Goal: Information Seeking & Learning: Learn about a topic

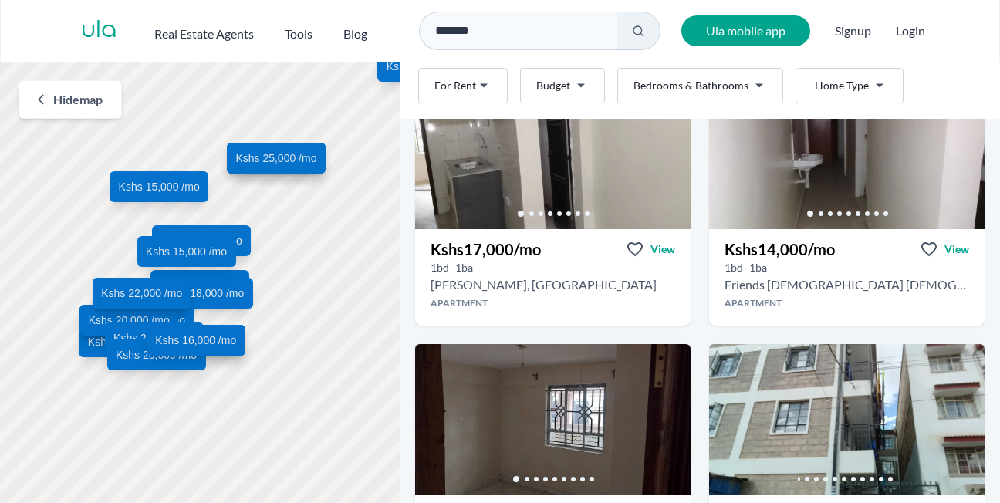
scroll to position [556, 0]
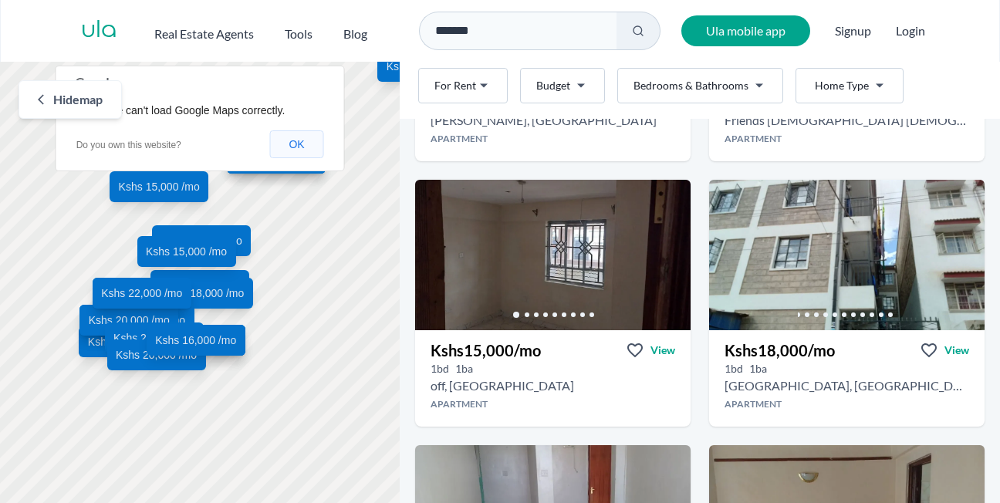
click at [303, 153] on button "OK" at bounding box center [296, 144] width 54 height 28
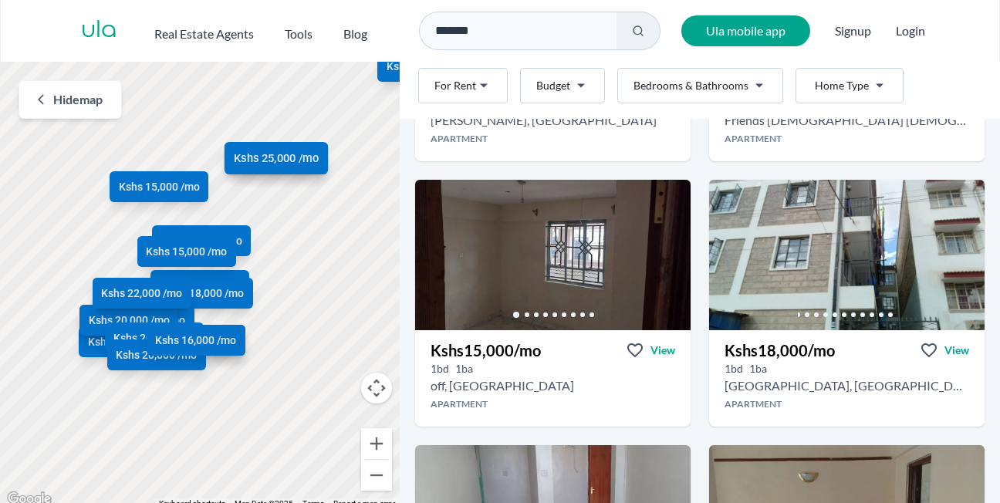
click at [278, 159] on span "Kshs 25,000 /mo" at bounding box center [276, 158] width 85 height 16
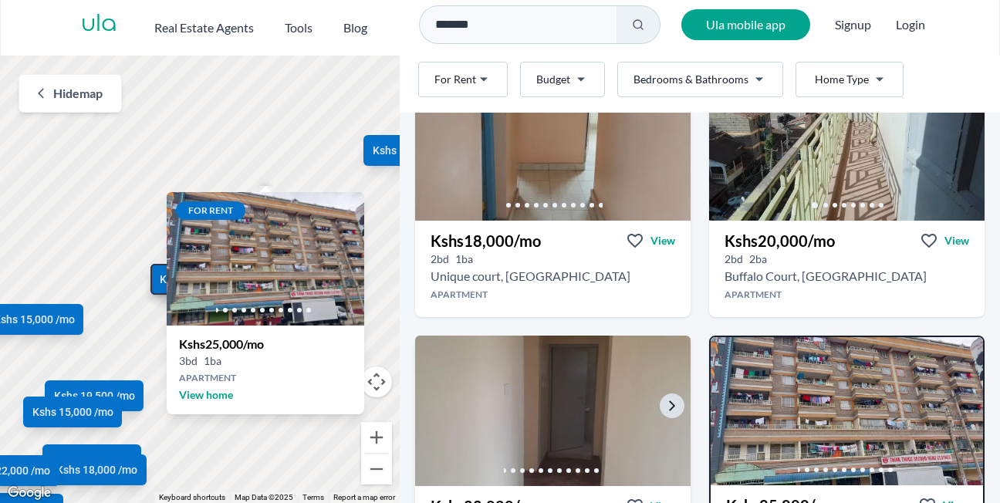
scroll to position [3394, 0]
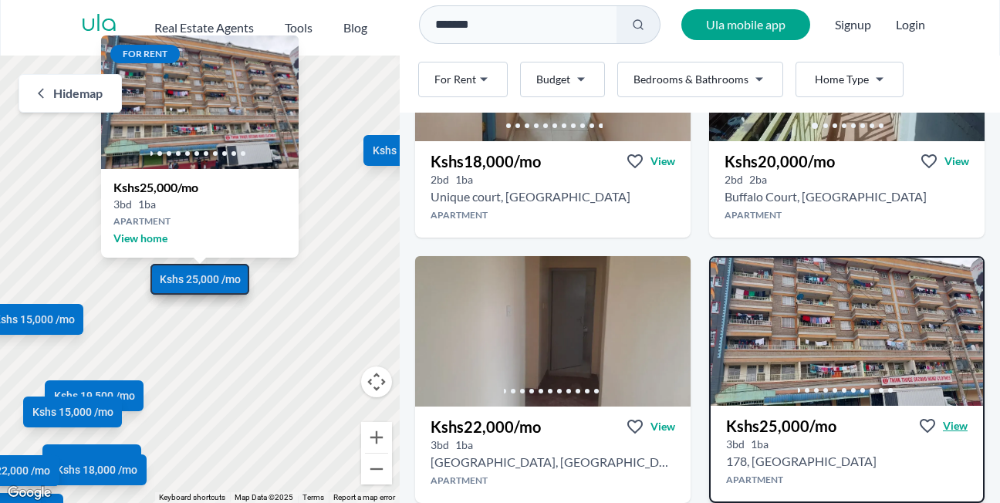
click at [945, 420] on span "View" at bounding box center [955, 425] width 25 height 15
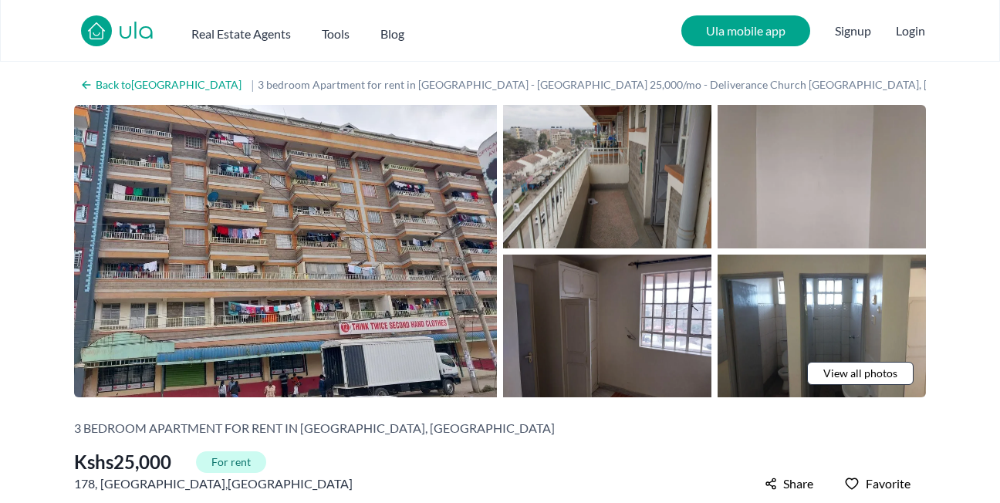
click at [627, 198] on img at bounding box center [607, 177] width 208 height 144
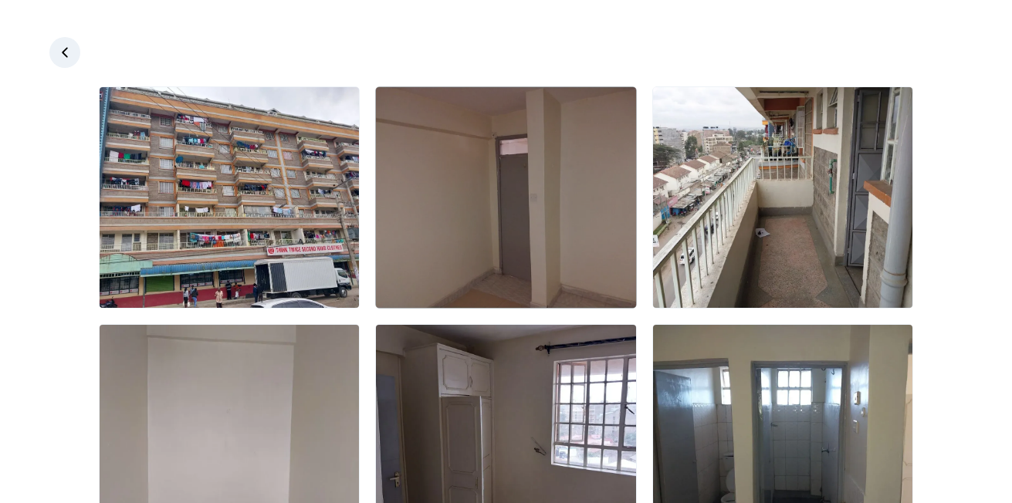
click at [475, 226] on img at bounding box center [505, 197] width 259 height 221
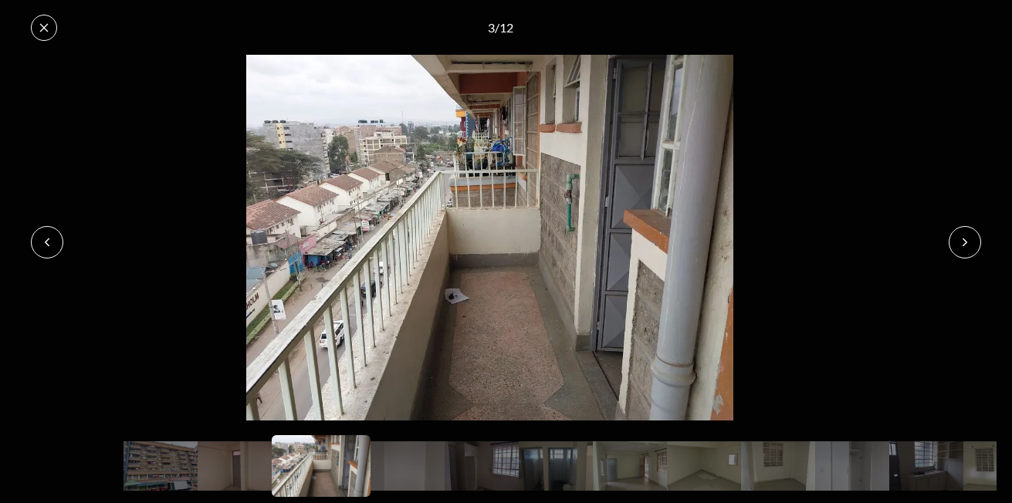
click at [42, 22] on icon at bounding box center [44, 28] width 12 height 12
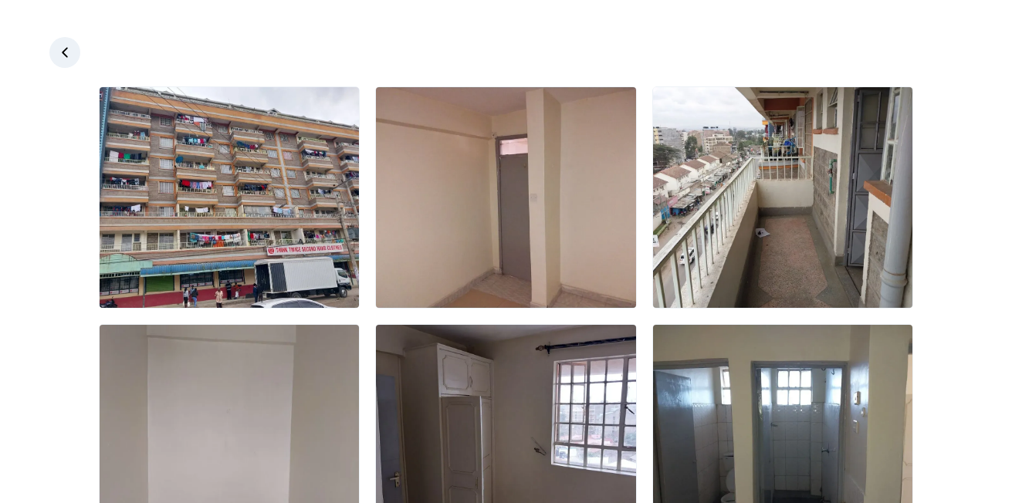
click at [51, 52] on link at bounding box center [64, 52] width 31 height 31
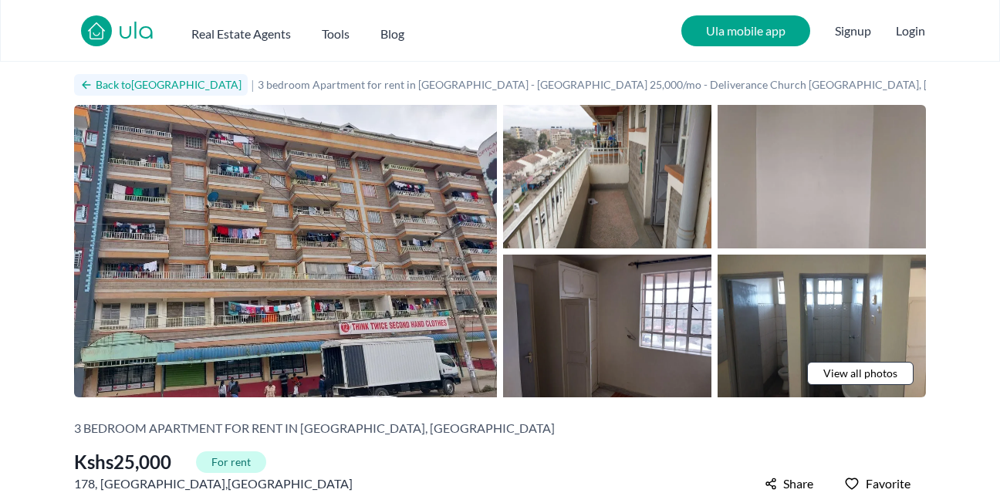
click at [96, 79] on h2 "Back to [GEOGRAPHIC_DATA]" at bounding box center [169, 84] width 146 height 15
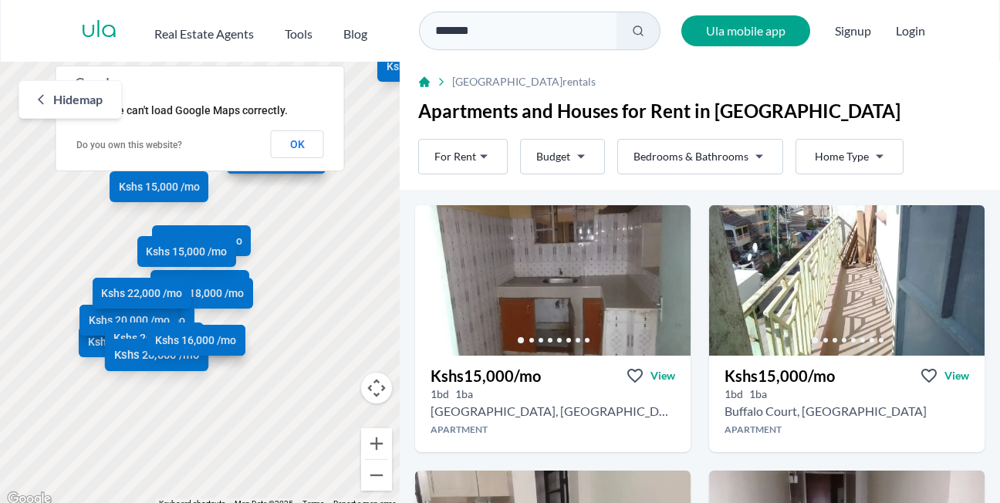
click at [133, 355] on span "Kshs 20,000 /mo" at bounding box center [156, 355] width 85 height 16
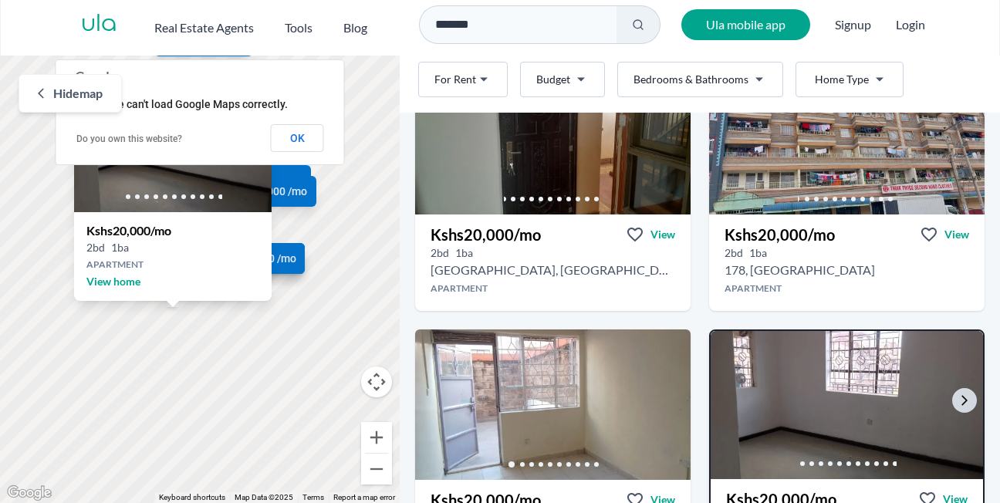
scroll to position [2597, 0]
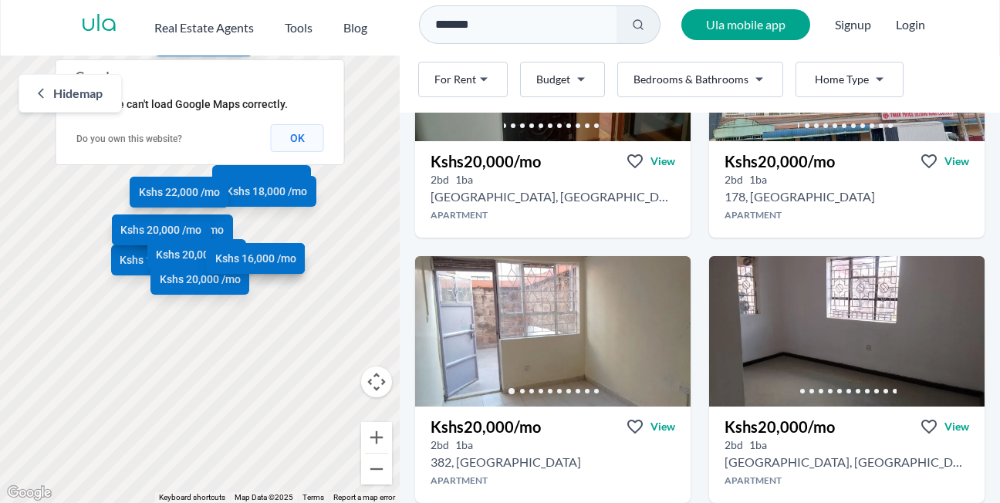
click at [299, 137] on button "OK" at bounding box center [297, 138] width 53 height 28
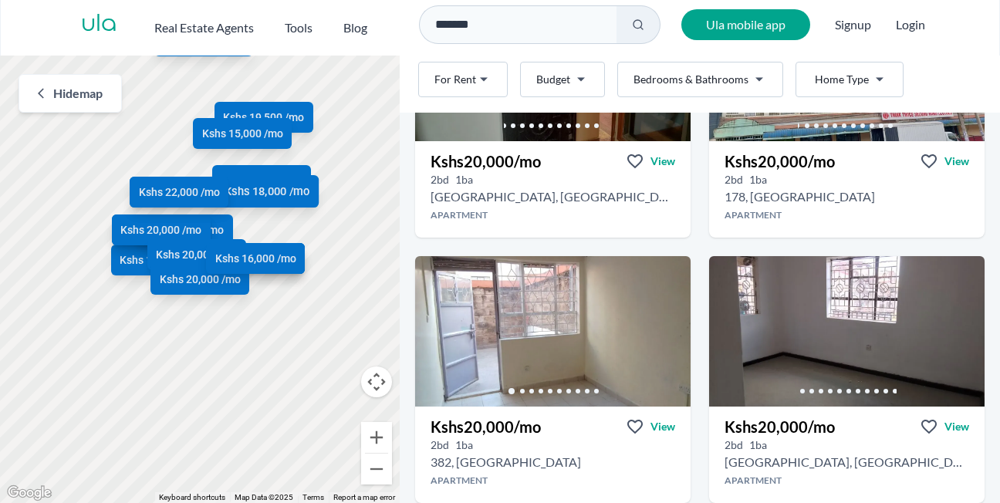
click at [266, 189] on span "Kshs 18,000 /mo" at bounding box center [267, 191] width 85 height 16
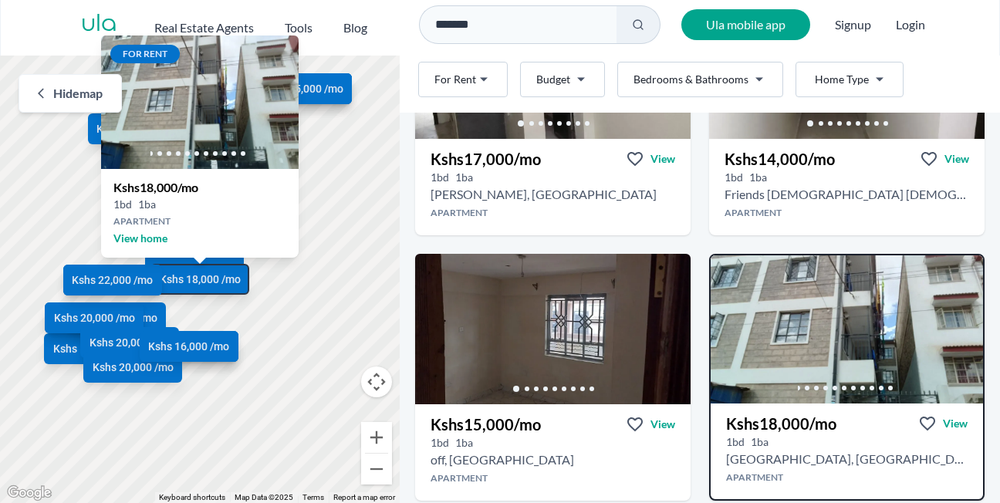
scroll to position [474, 0]
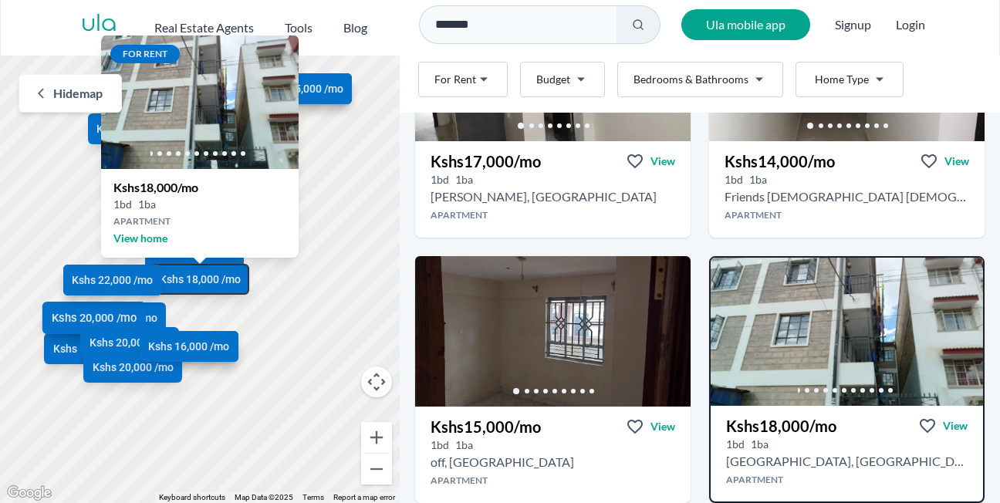
click at [76, 312] on span "Kshs 20,000 /mo" at bounding box center [94, 318] width 85 height 16
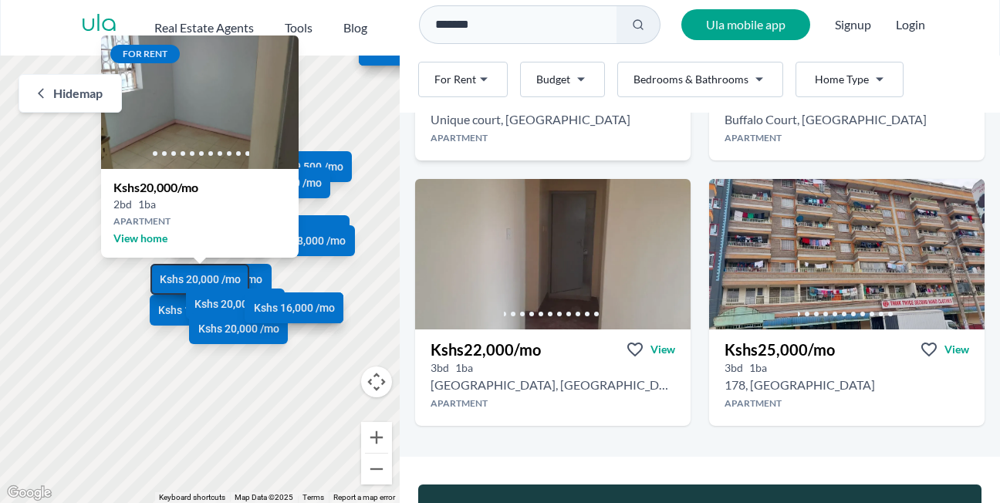
scroll to position [3450, 0]
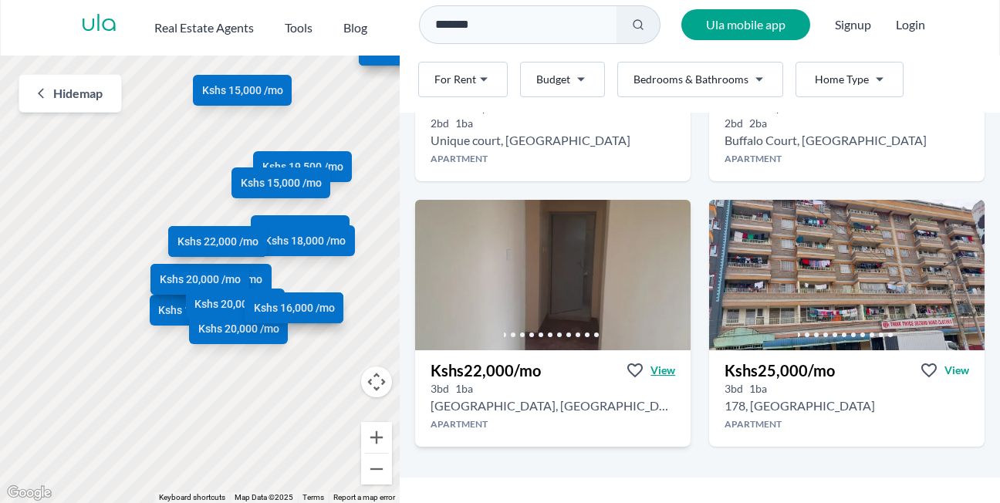
click at [656, 363] on span "View" at bounding box center [663, 370] width 25 height 15
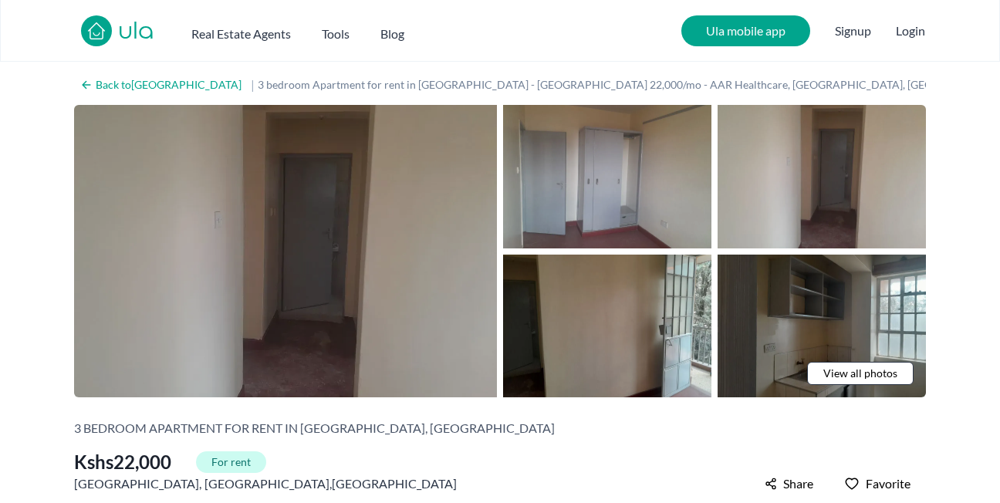
click at [286, 296] on img at bounding box center [285, 251] width 423 height 292
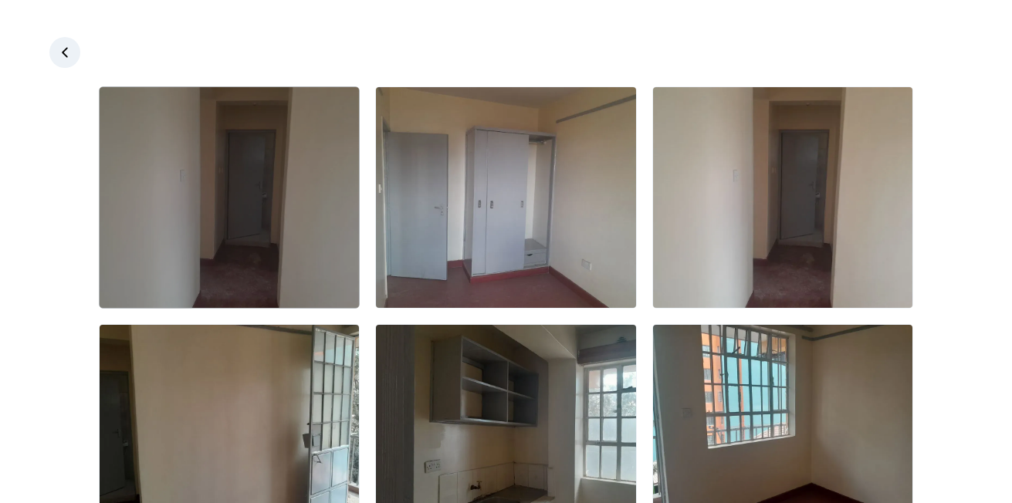
click at [286, 228] on img at bounding box center [229, 197] width 259 height 221
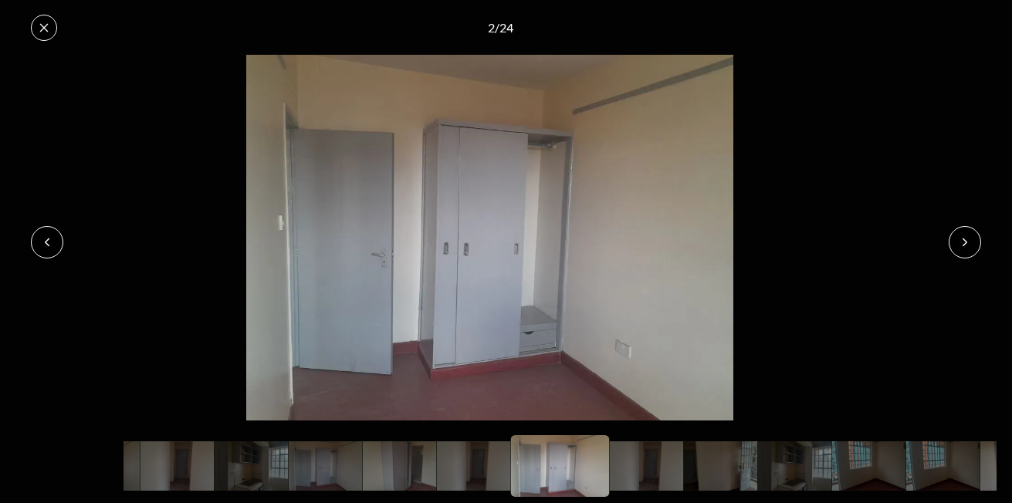
click at [54, 31] on button at bounding box center [44, 28] width 26 height 26
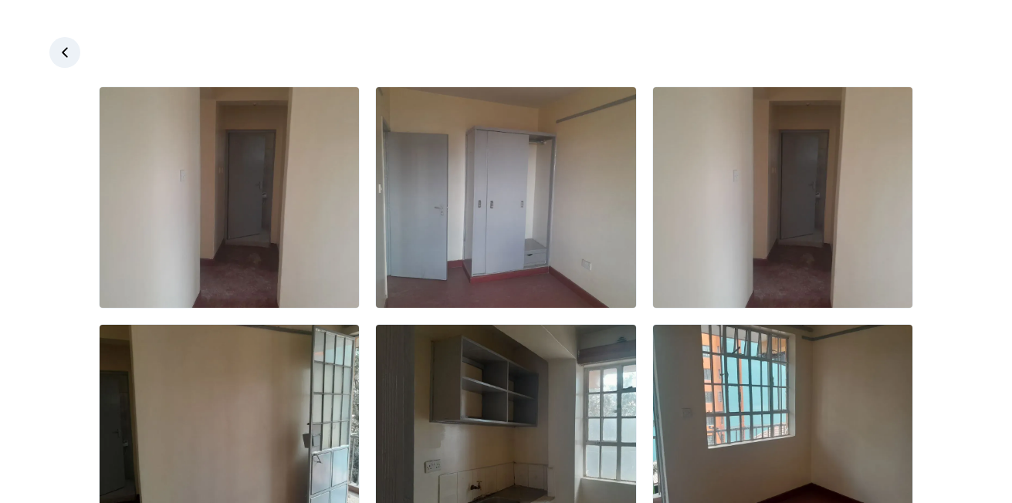
click at [63, 64] on link at bounding box center [64, 52] width 31 height 31
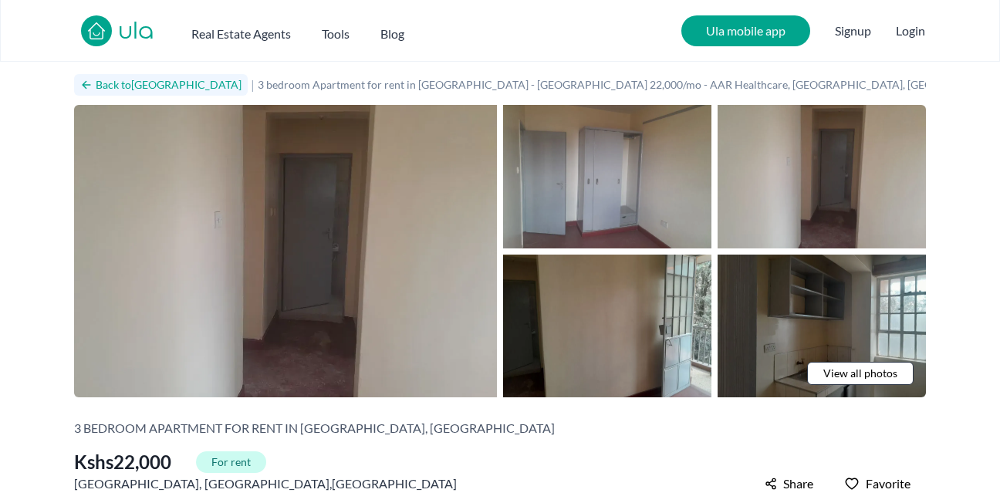
click at [125, 75] on link "Back to [GEOGRAPHIC_DATA]" at bounding box center [161, 85] width 174 height 22
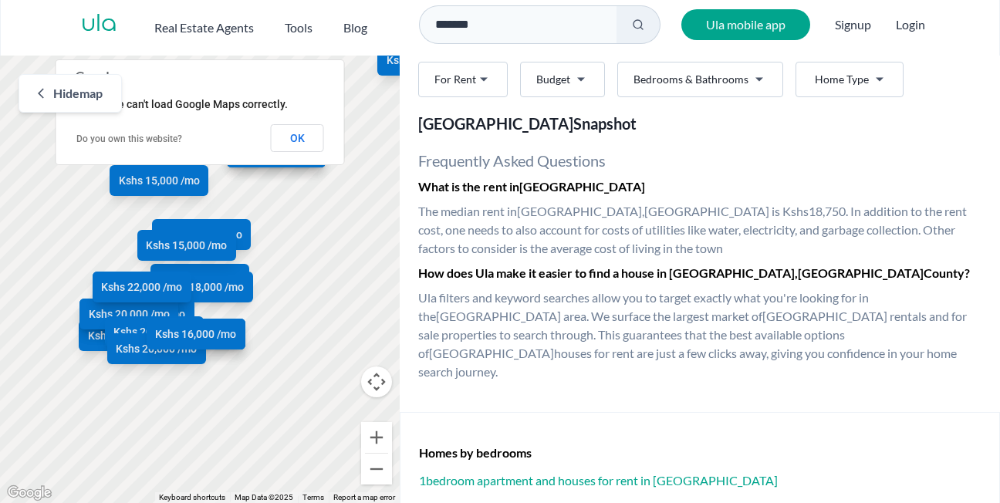
scroll to position [4022, 0]
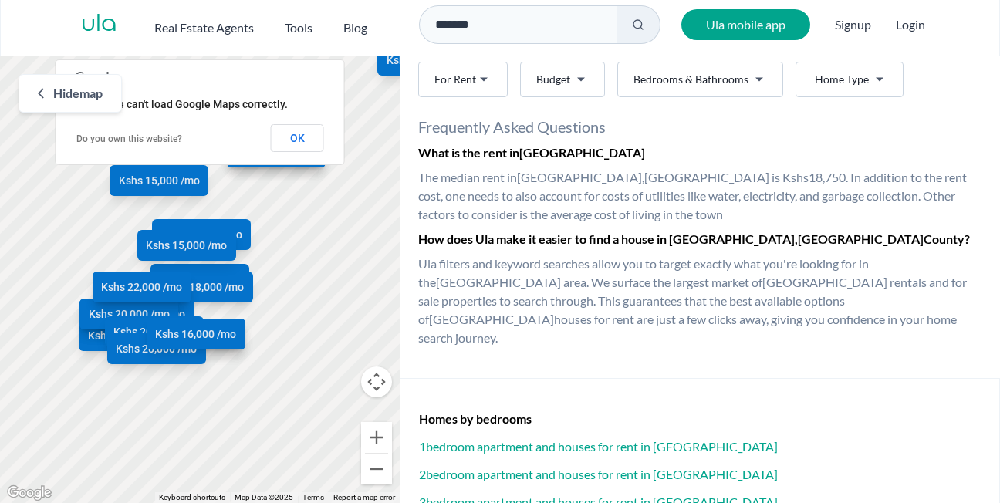
click at [529, 493] on h3 "3 bedroom apartment and houses for rent in [GEOGRAPHIC_DATA]" at bounding box center [700, 502] width 562 height 19
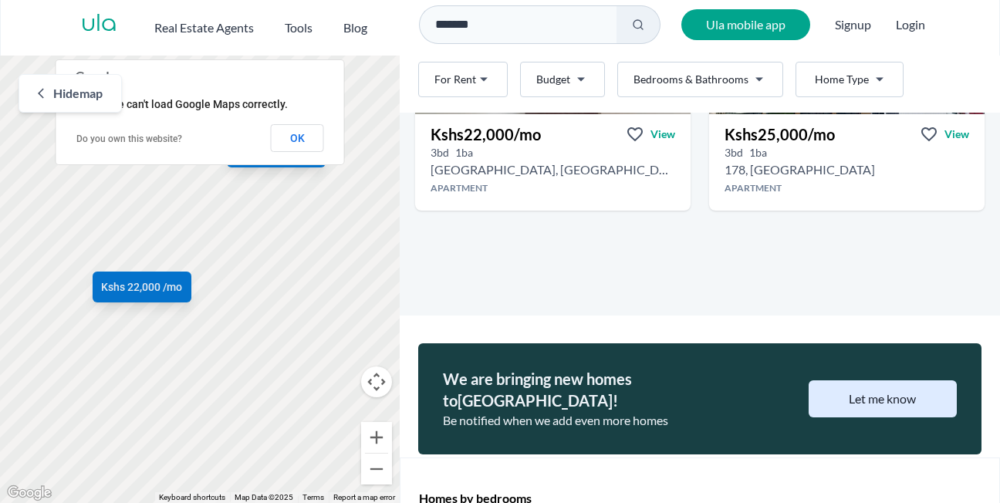
scroll to position [333, 0]
